Goal: Information Seeking & Learning: Learn about a topic

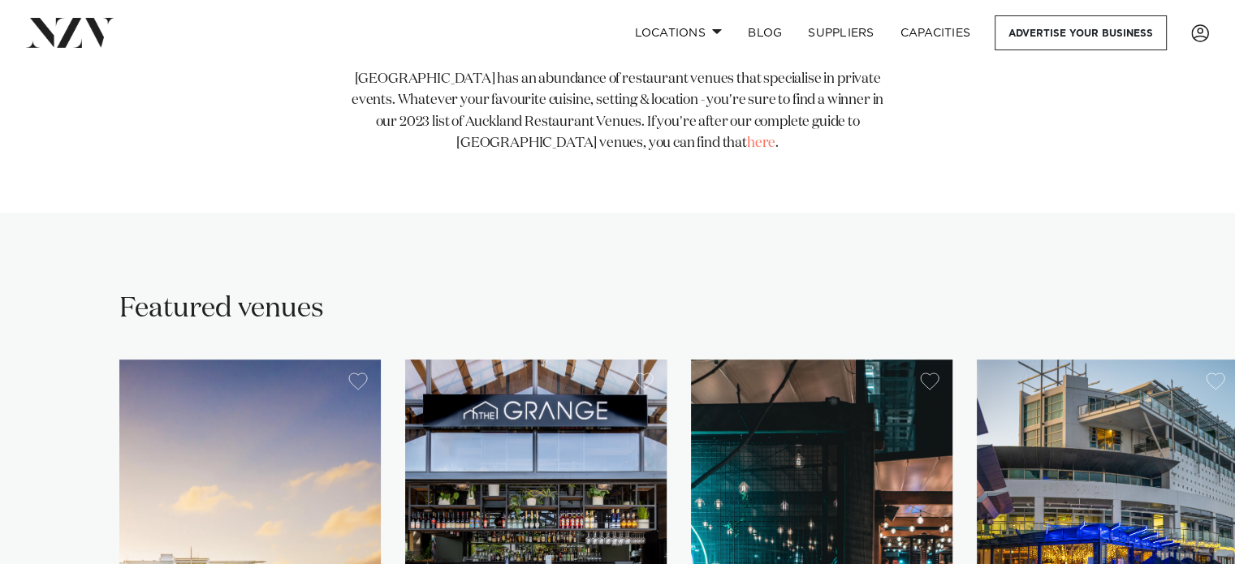
scroll to position [730, 0]
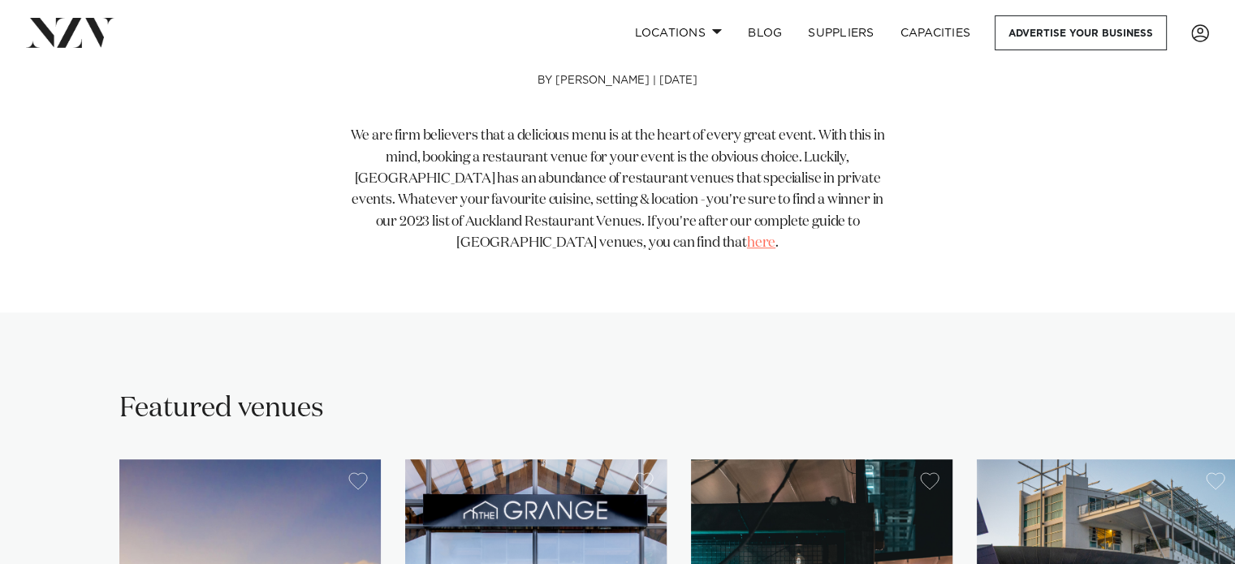
click at [747, 243] on span "here" at bounding box center [761, 243] width 28 height 14
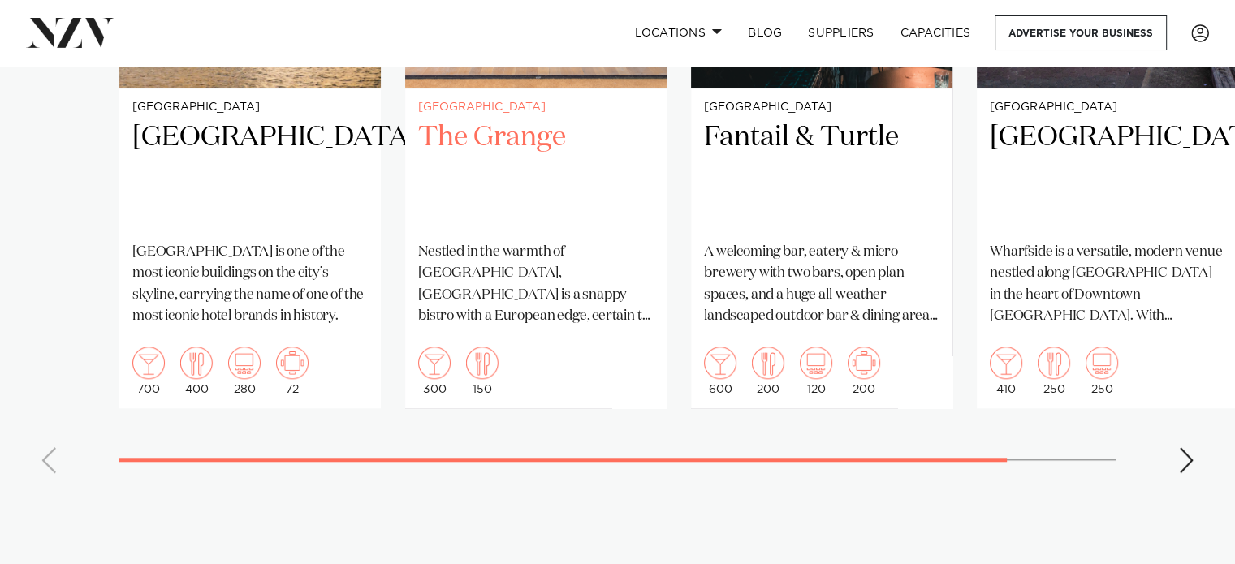
scroll to position [1542, 0]
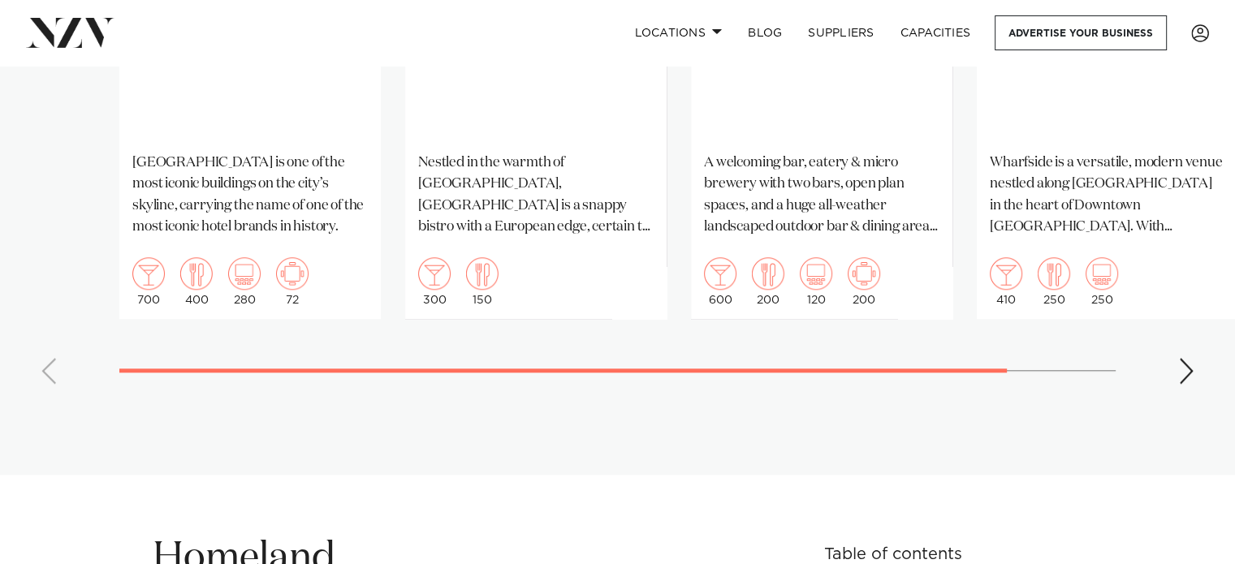
click at [1190, 376] on div "Next slide" at bounding box center [1186, 371] width 16 height 26
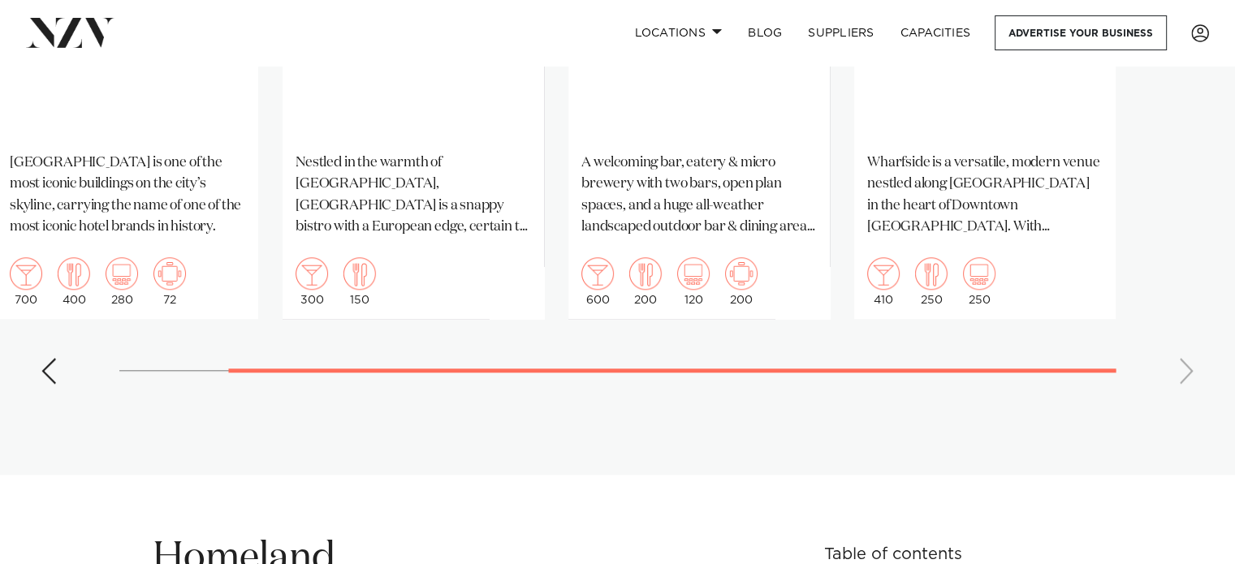
click at [1182, 379] on swiper-container "[GEOGRAPHIC_DATA] [GEOGRAPHIC_DATA] [GEOGRAPHIC_DATA] is one of the most iconic…" at bounding box center [617, 22] width 1235 height 749
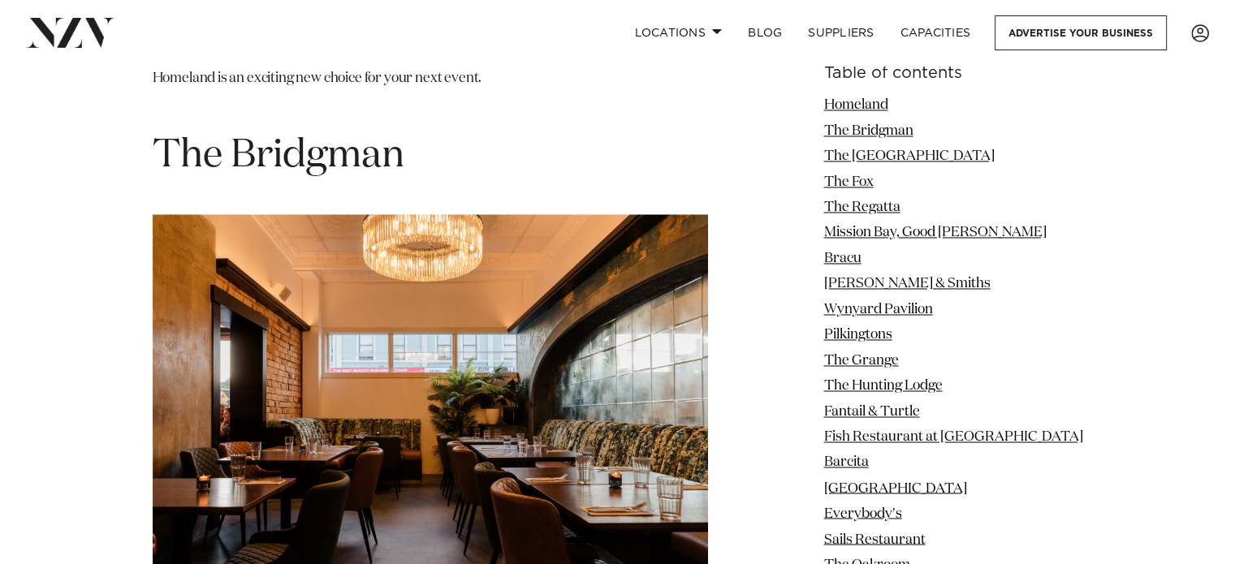
scroll to position [2516, 0]
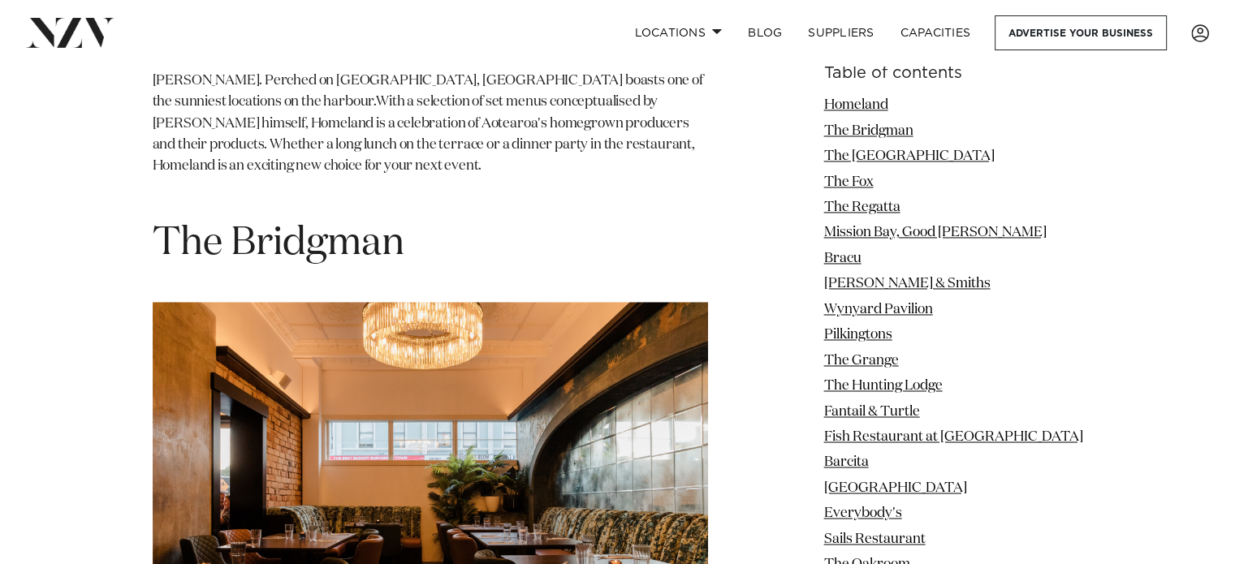
click at [299, 235] on span "The Bridgman" at bounding box center [279, 243] width 252 height 39
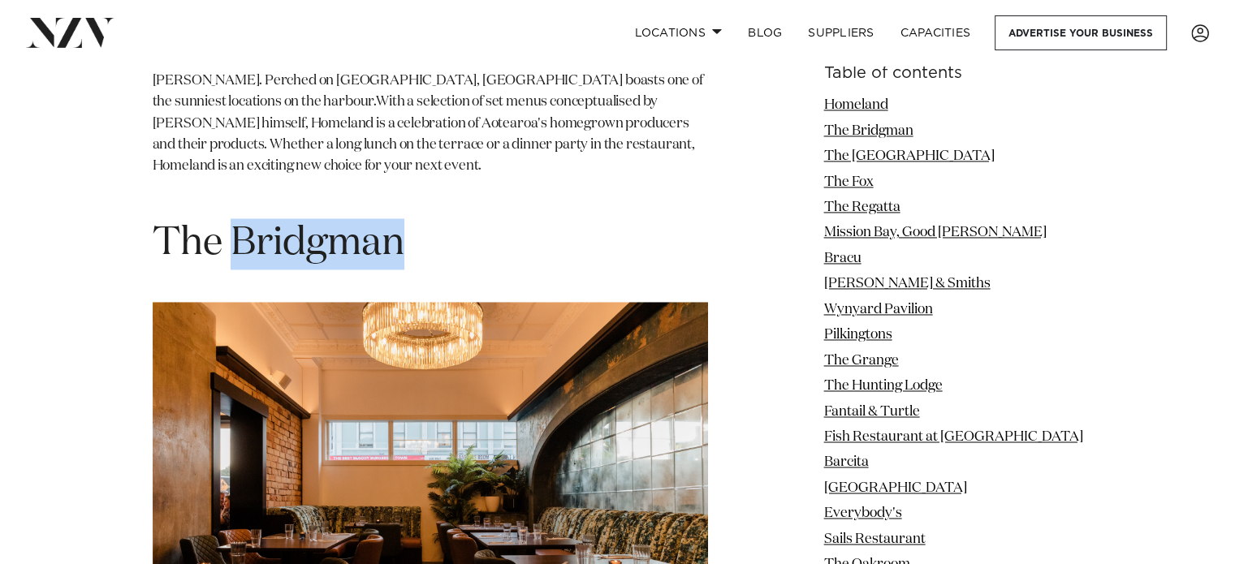
click at [299, 235] on span "The Bridgman" at bounding box center [279, 243] width 252 height 39
copy section "The Bridgman"
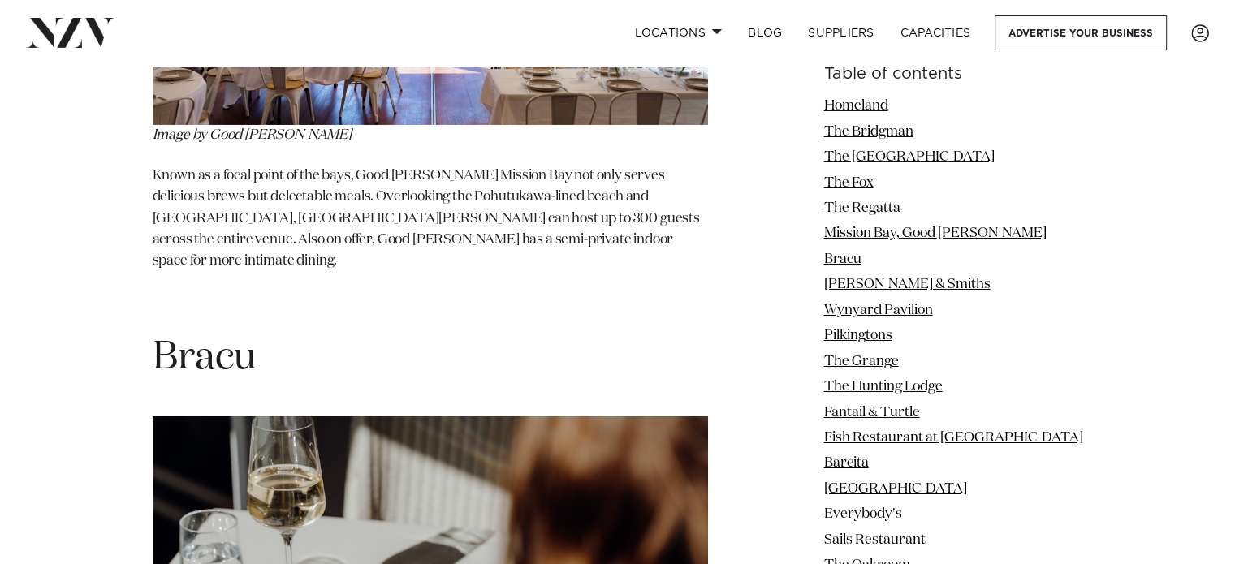
scroll to position [5600, 0]
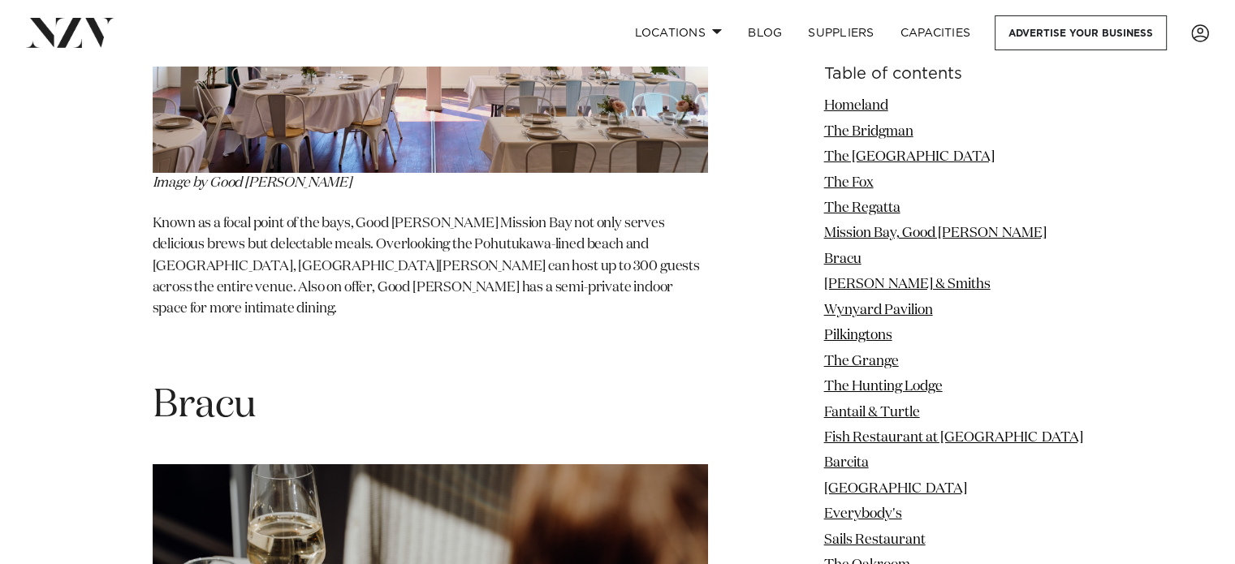
click at [209, 386] on span "Bracu" at bounding box center [205, 405] width 104 height 39
copy span "Bracu"
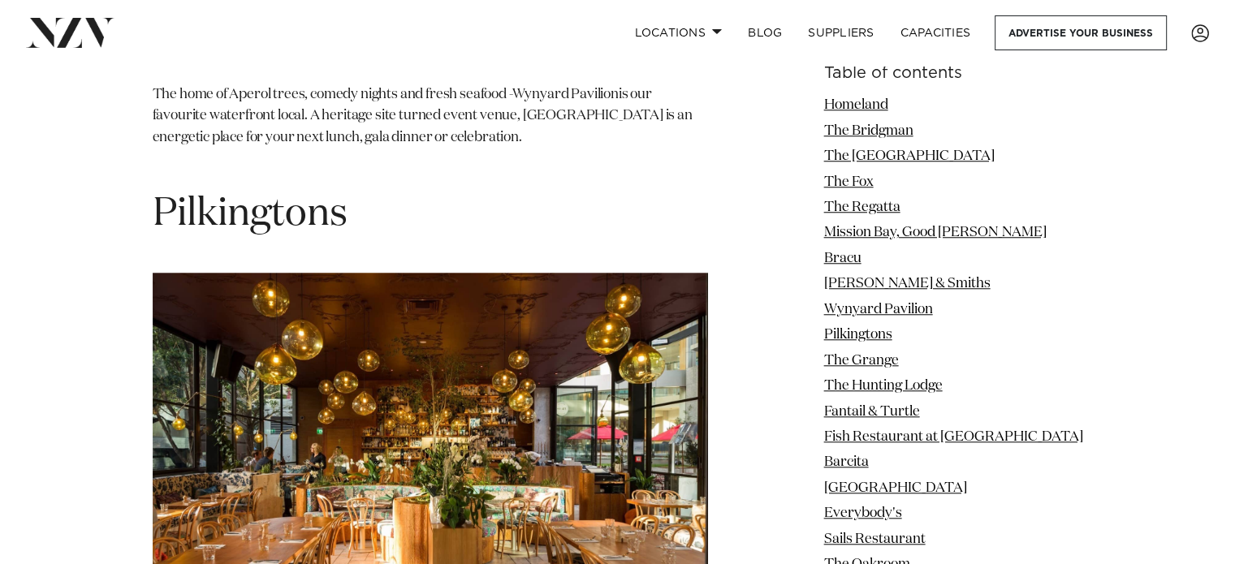
scroll to position [7630, 0]
click at [253, 196] on span "Pilkingtons" at bounding box center [250, 215] width 195 height 39
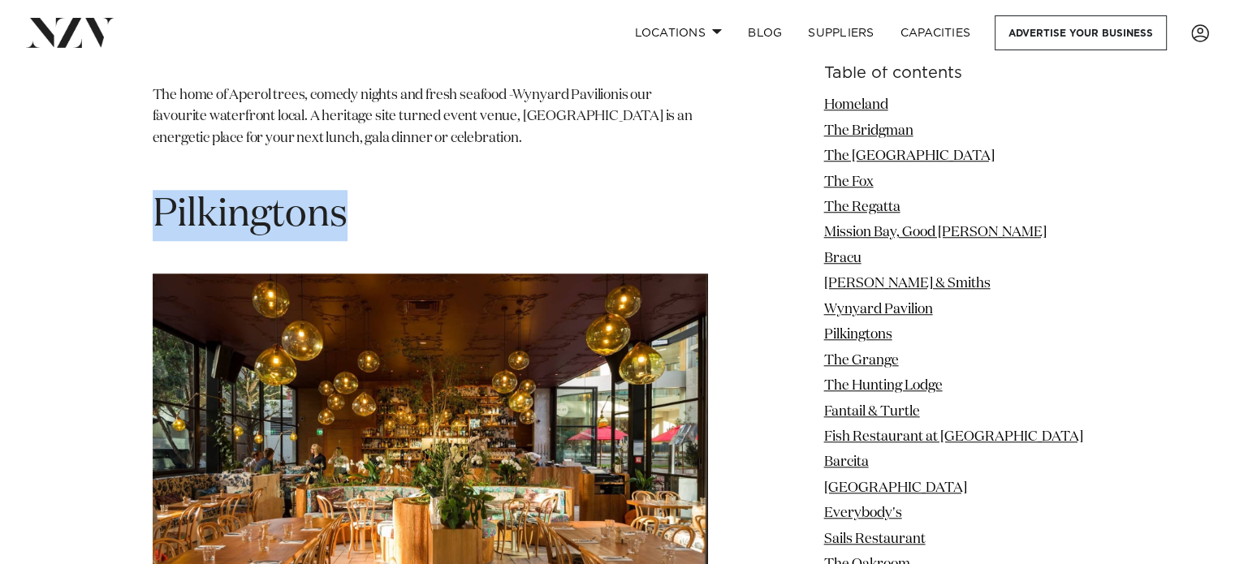
click at [253, 196] on span "Pilkingtons" at bounding box center [250, 215] width 195 height 39
copy span "Pilkingtons"
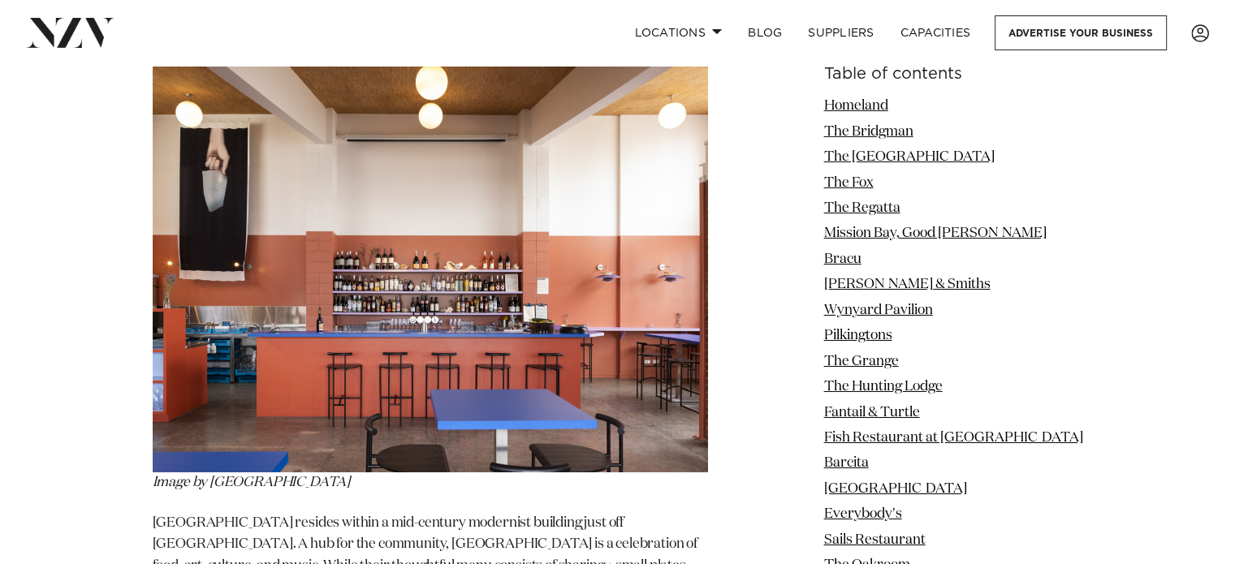
scroll to position [11363, 0]
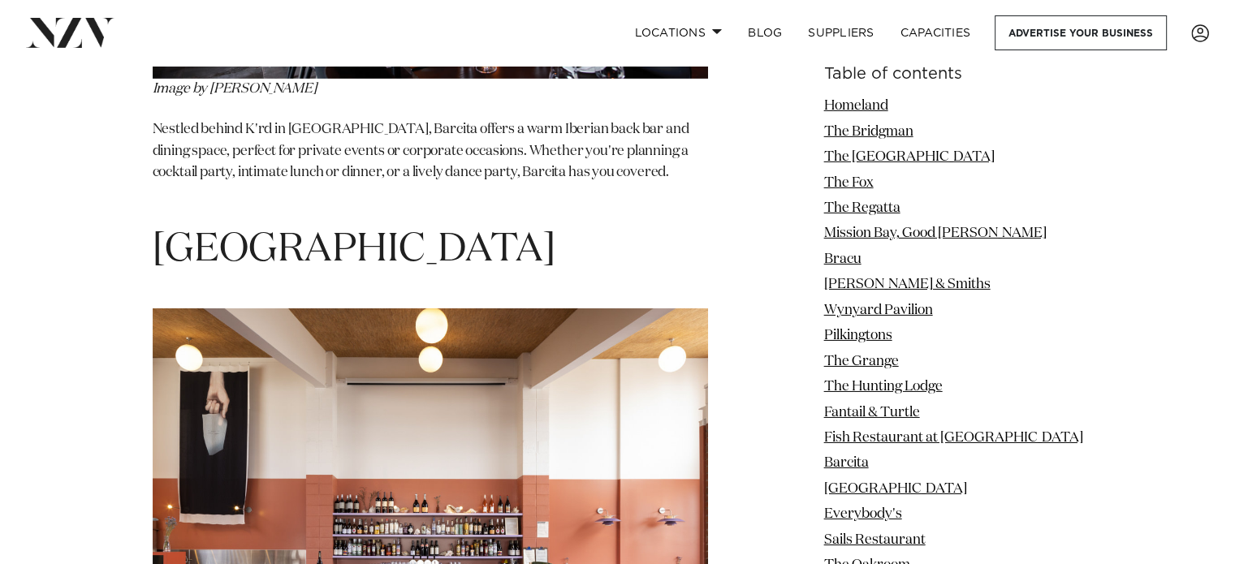
click at [277, 231] on span "[GEOGRAPHIC_DATA]" at bounding box center [354, 250] width 403 height 39
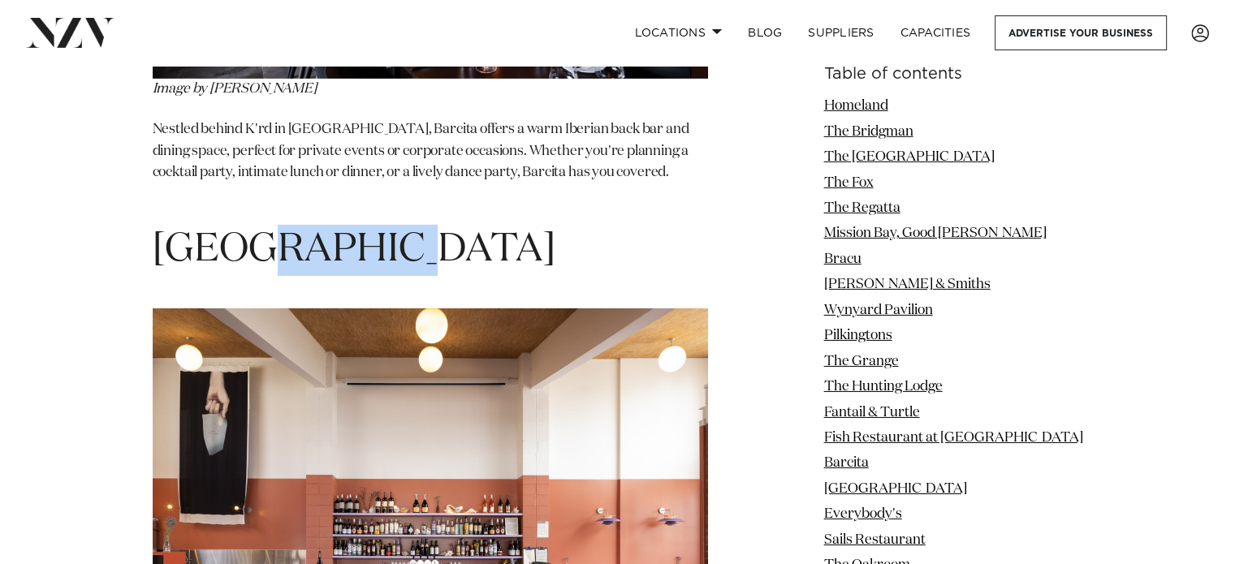
click at [277, 231] on span "[GEOGRAPHIC_DATA]" at bounding box center [354, 250] width 403 height 39
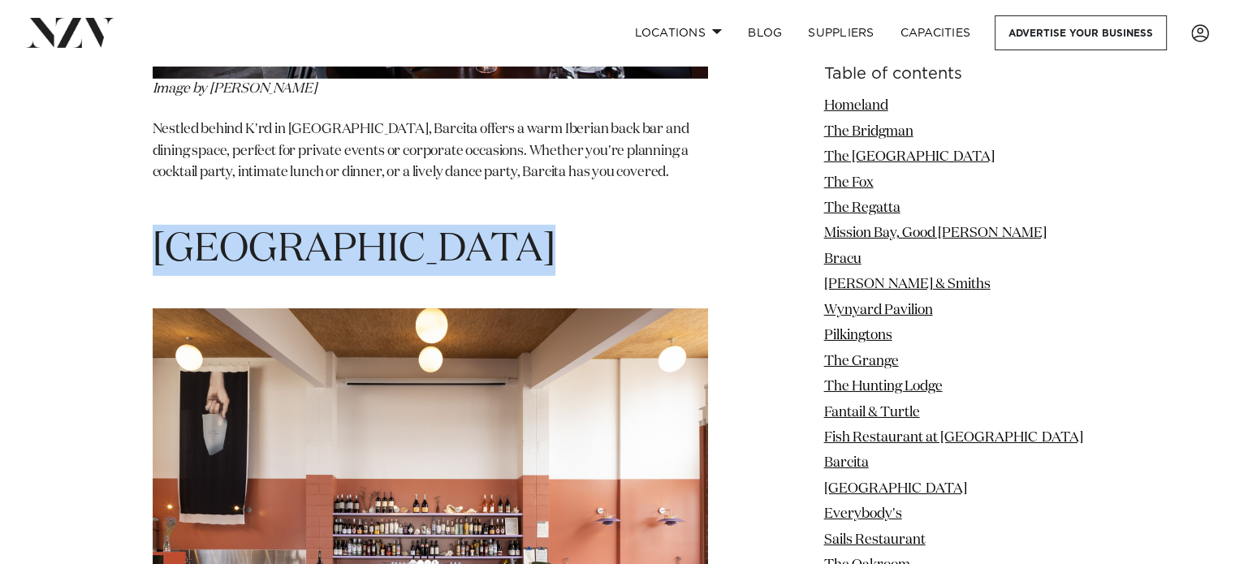
click at [277, 231] on span "[GEOGRAPHIC_DATA]" at bounding box center [354, 250] width 403 height 39
copy section "[GEOGRAPHIC_DATA]"
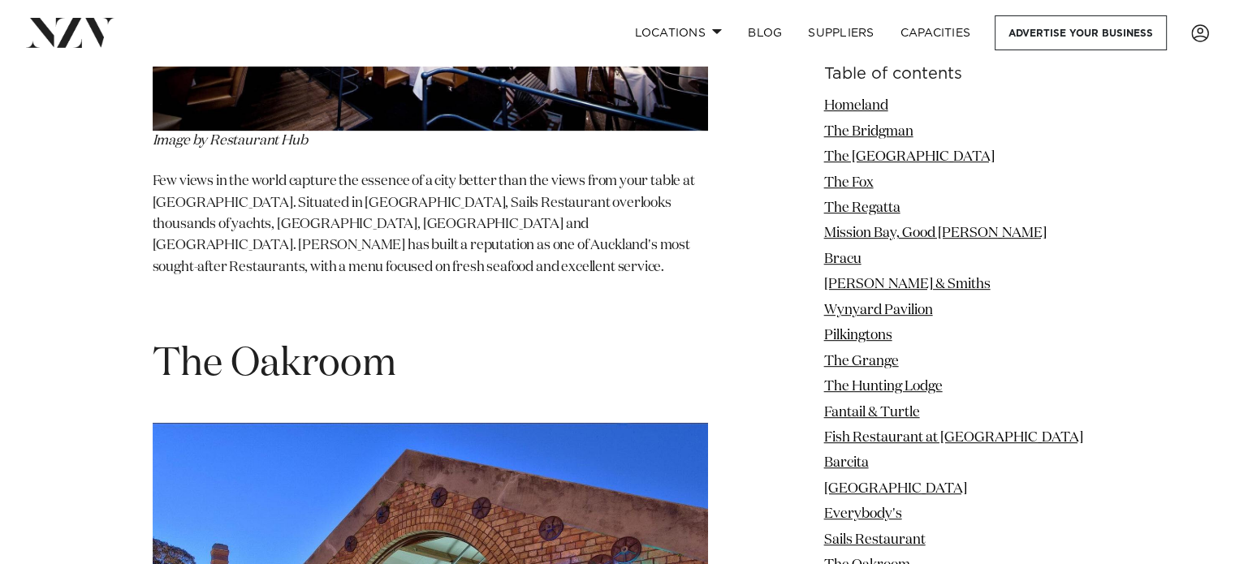
scroll to position [13068, 0]
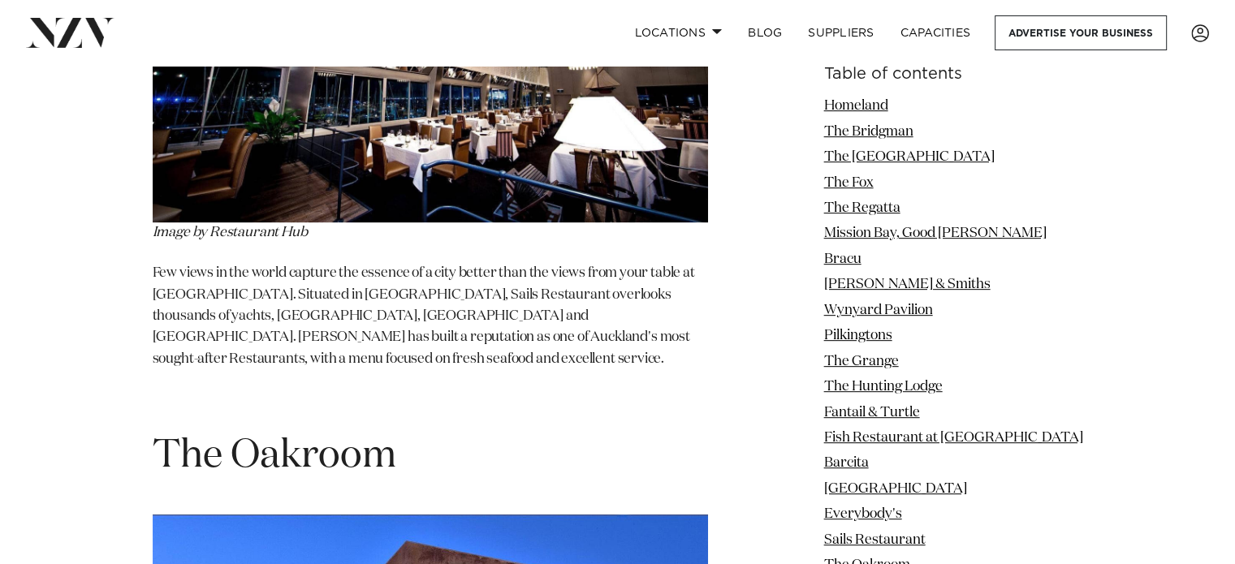
click at [300, 437] on span "The Oakroom" at bounding box center [274, 456] width 243 height 39
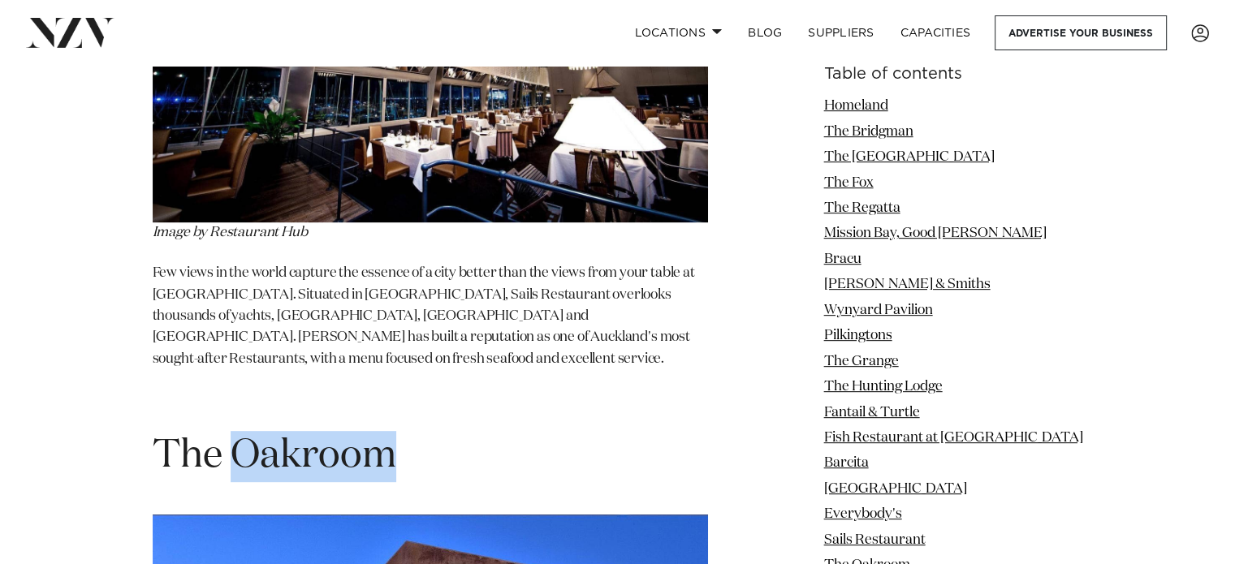
click at [300, 437] on span "The Oakroom" at bounding box center [274, 456] width 243 height 39
copy section "The Oakroom"
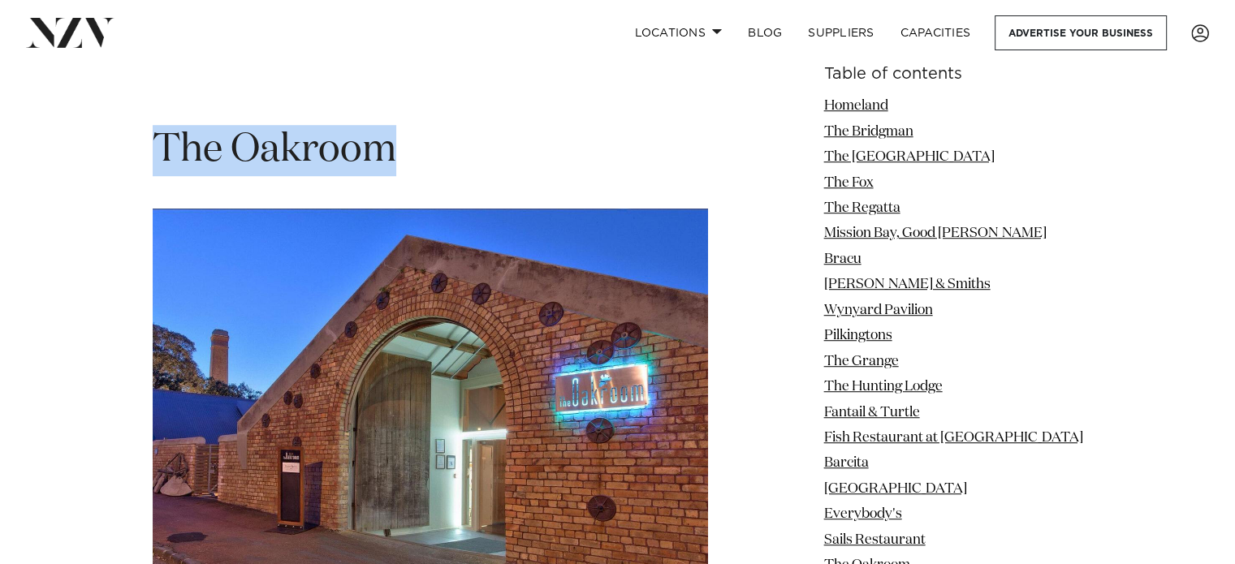
scroll to position [13230, 0]
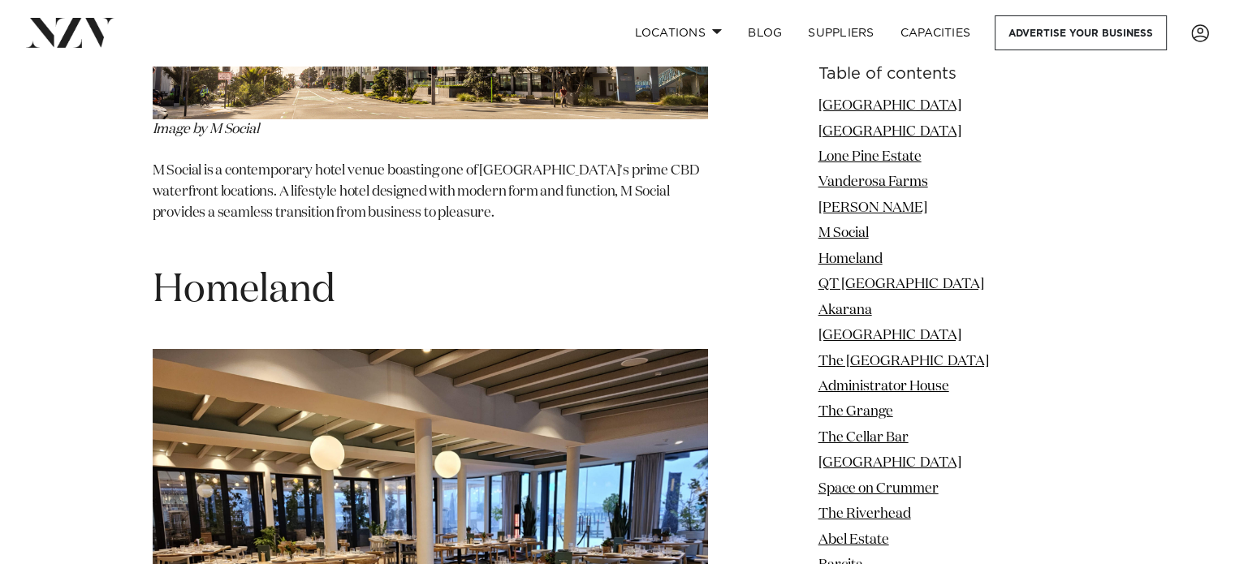
scroll to position [6006, 0]
